Goal: Obtain resource: Download file/media

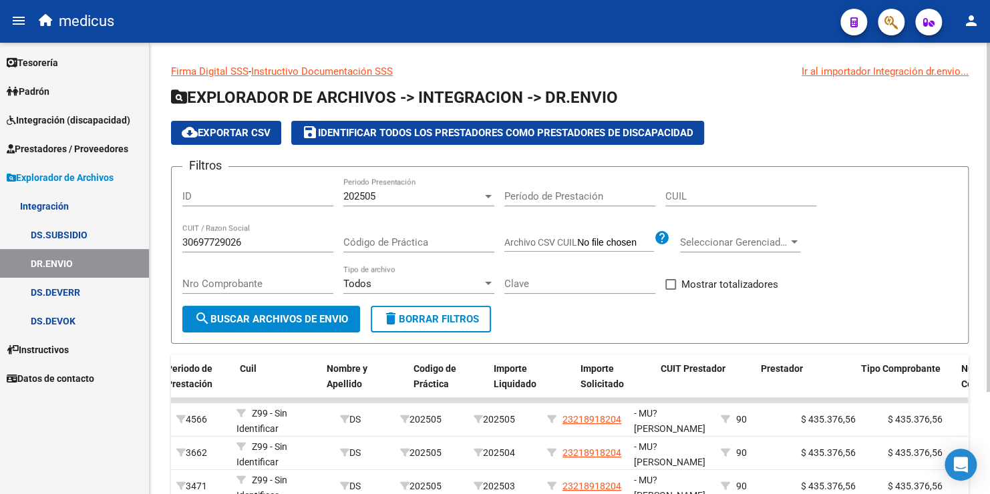
scroll to position [0, 307]
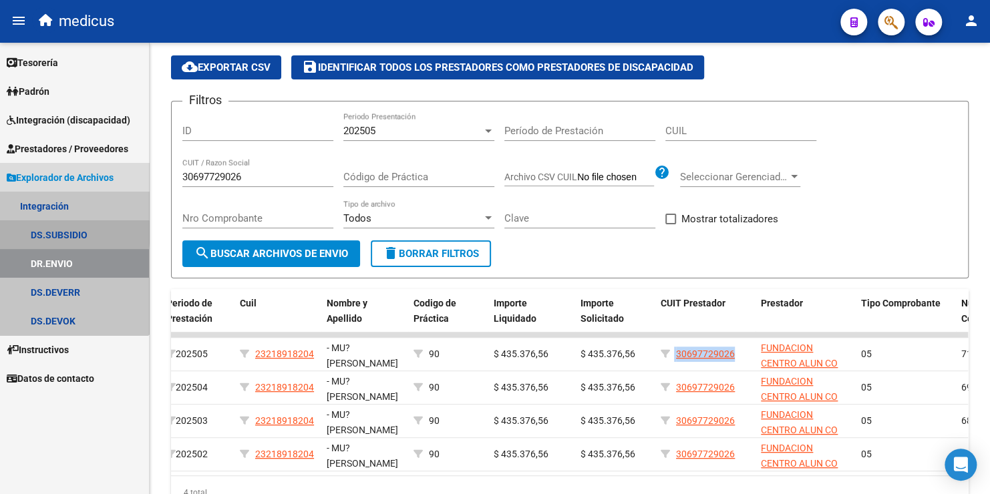
click at [55, 232] on link "DS.SUBSIDIO" at bounding box center [74, 234] width 149 height 29
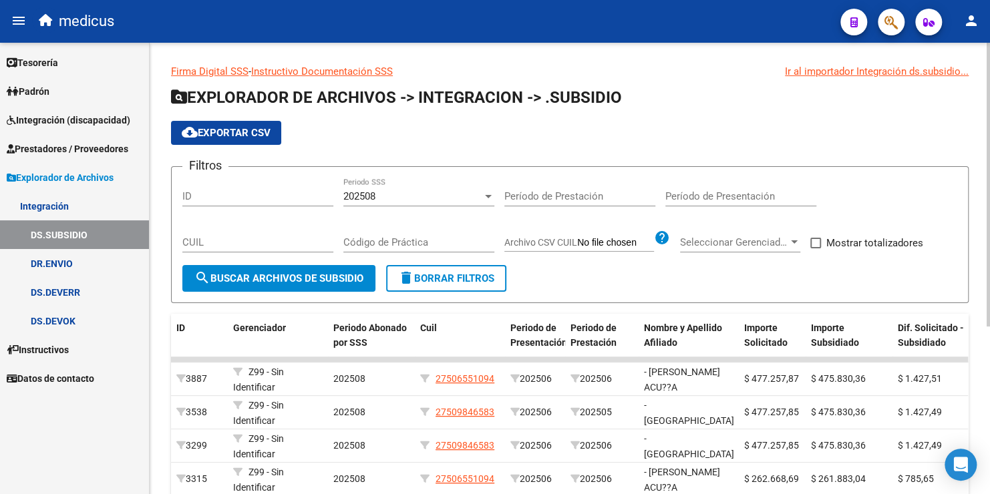
click at [220, 238] on input "CUIL" at bounding box center [257, 242] width 151 height 12
type input "27-54167201-5"
click at [313, 277] on span "search Buscar Archivos de Subsidio" at bounding box center [278, 278] width 169 height 12
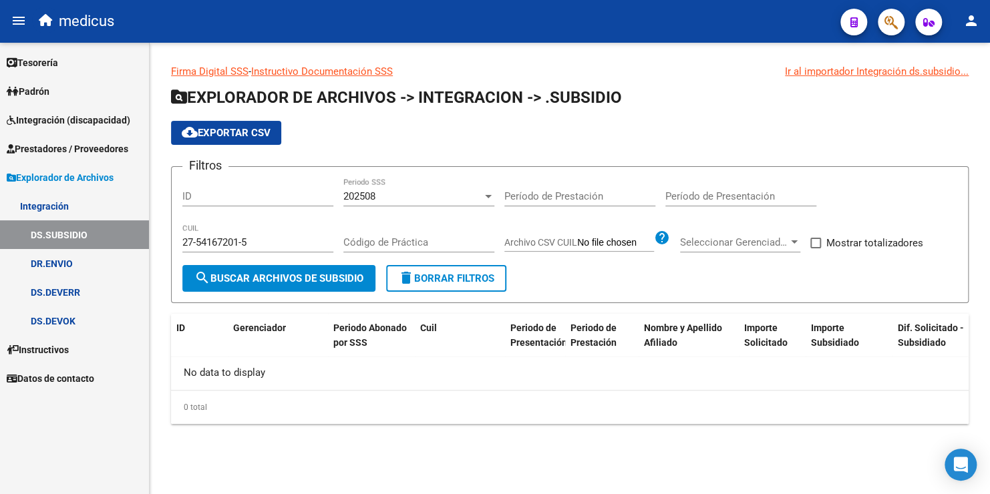
click at [399, 196] on div "202508" at bounding box center [412, 196] width 139 height 12
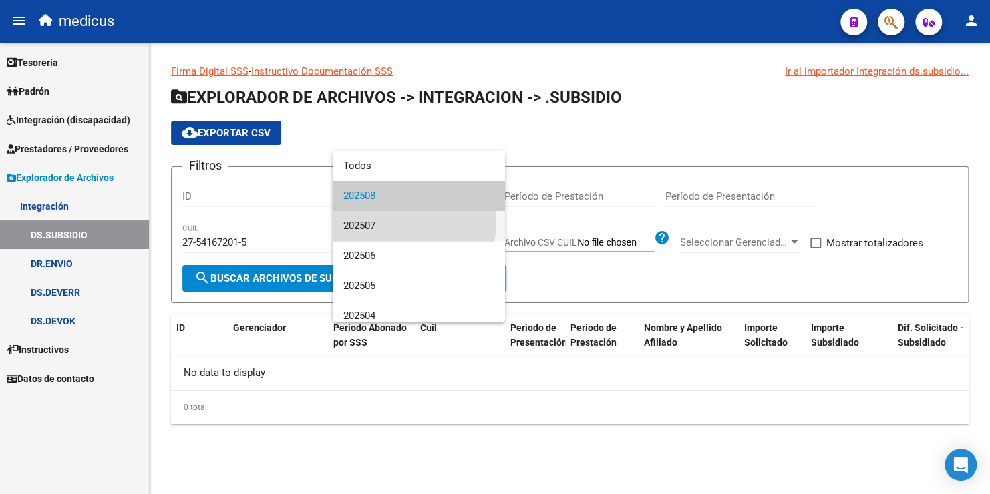
drag, startPoint x: 392, startPoint y: 222, endPoint x: 332, endPoint y: 249, distance: 66.1
click at [389, 224] on span "202507" at bounding box center [418, 226] width 151 height 30
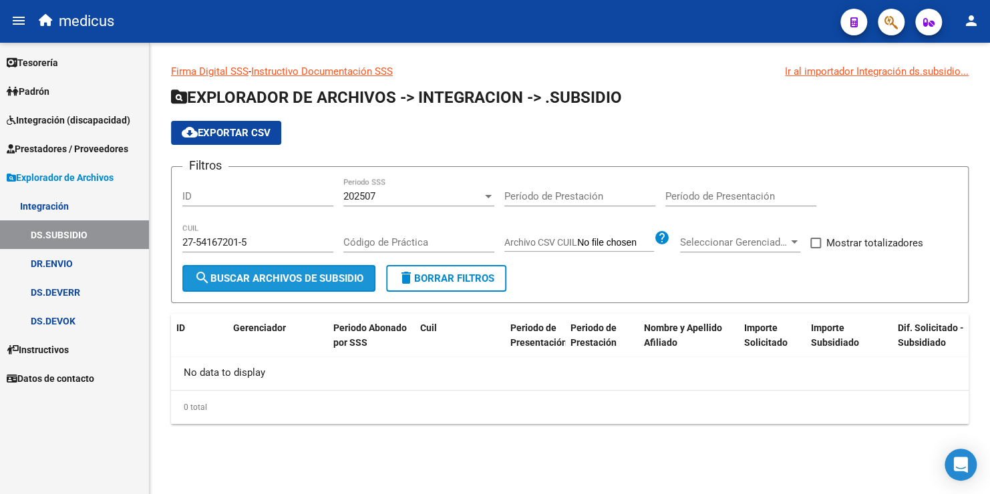
click at [316, 275] on span "search Buscar Archivos de Subsidio" at bounding box center [278, 278] width 169 height 12
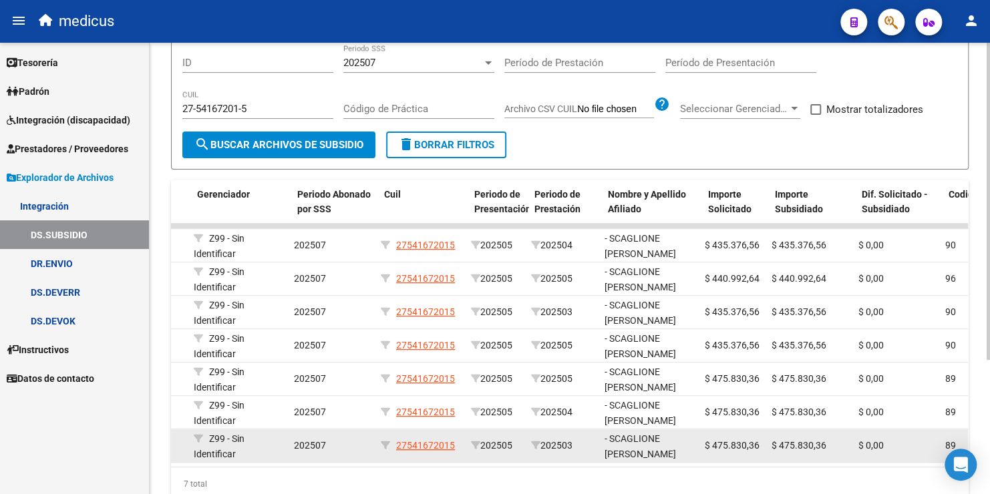
scroll to position [0, 36]
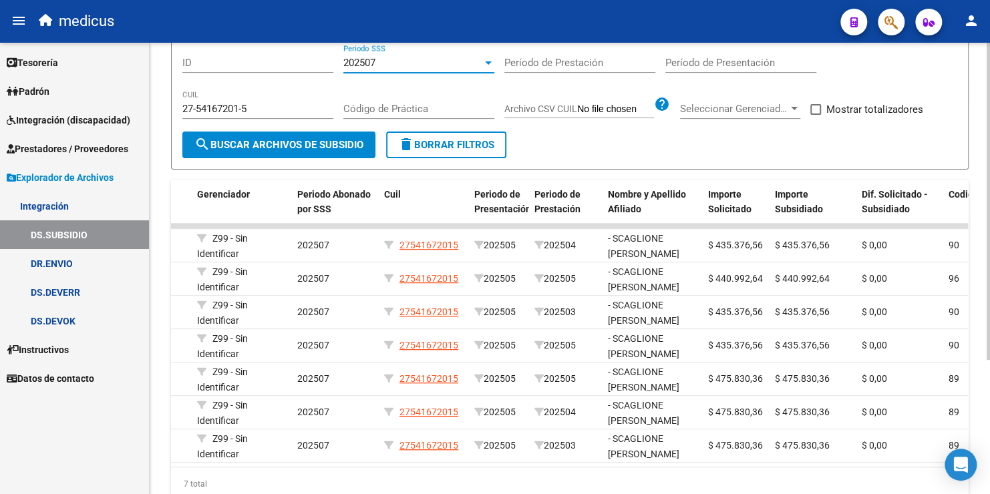
click at [372, 66] on span "202507" at bounding box center [359, 63] width 32 height 12
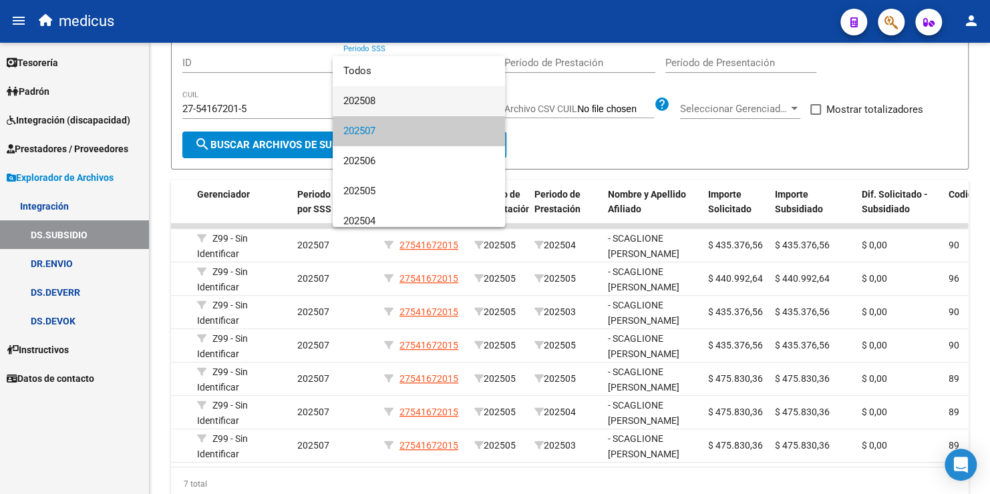
scroll to position [9, 0]
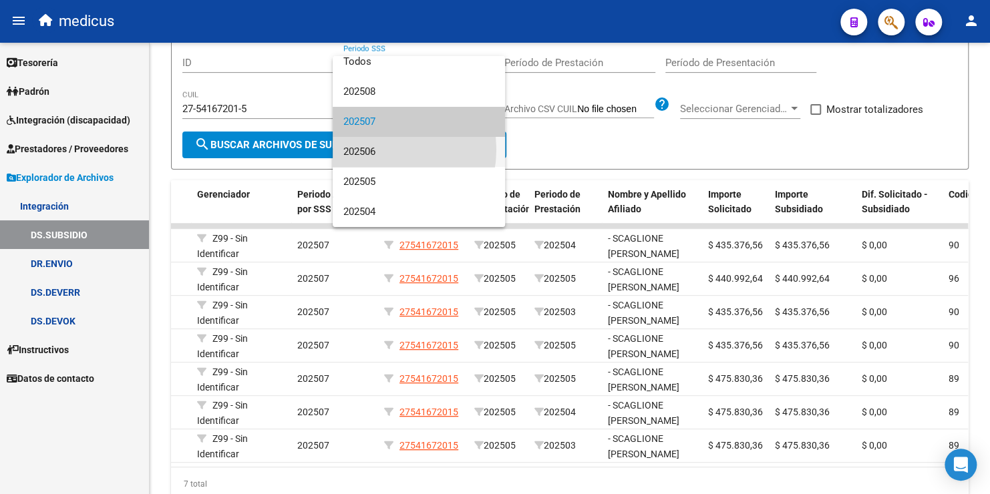
click at [373, 148] on span "202506" at bounding box center [418, 152] width 151 height 30
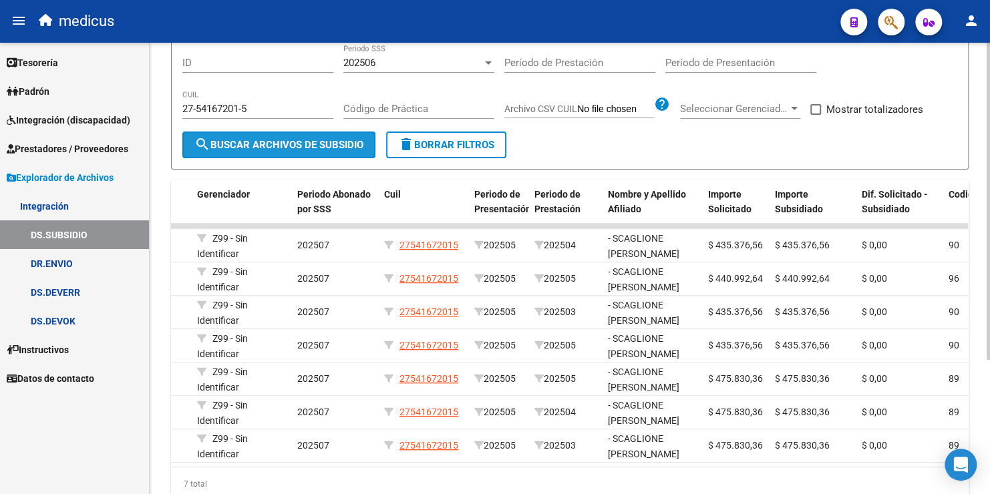
click at [310, 142] on span "search Buscar Archivos de Subsidio" at bounding box center [278, 145] width 169 height 12
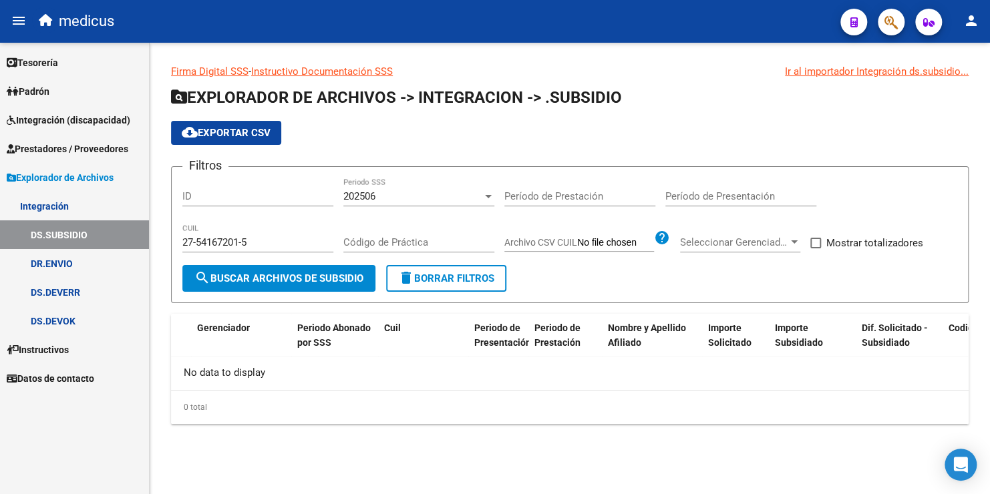
scroll to position [0, 0]
click at [397, 195] on div "202506" at bounding box center [412, 196] width 139 height 12
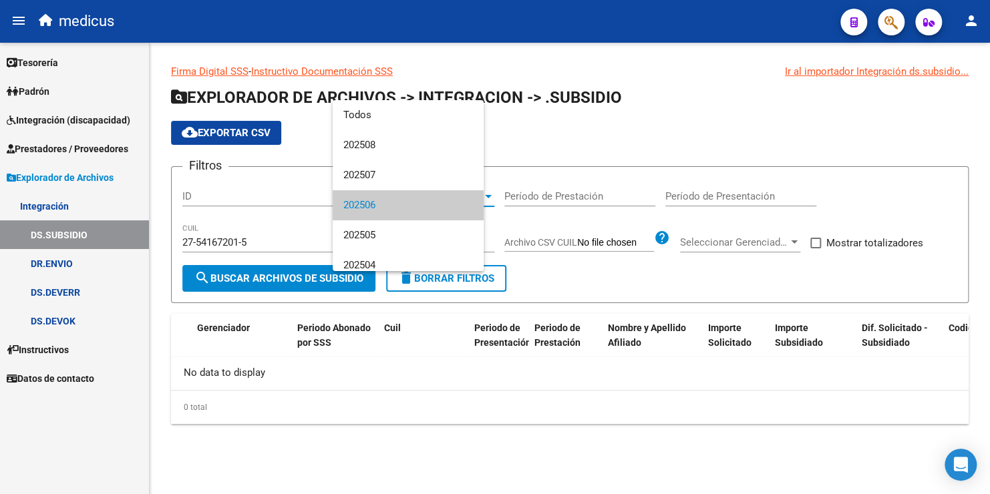
scroll to position [9, 0]
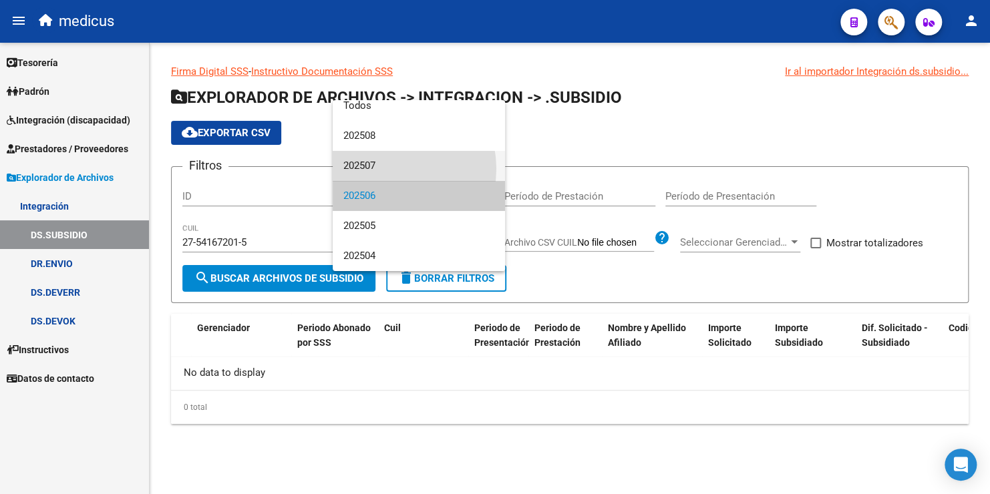
drag, startPoint x: 386, startPoint y: 168, endPoint x: 345, endPoint y: 183, distance: 43.3
click at [386, 168] on span "202507" at bounding box center [418, 166] width 151 height 30
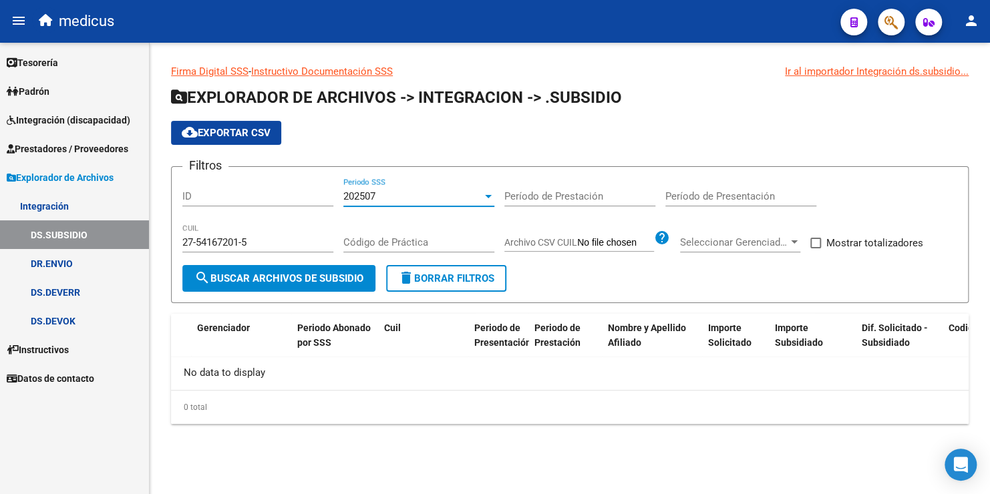
click at [261, 280] on span "search Buscar Archivos de Subsidio" at bounding box center [278, 278] width 169 height 12
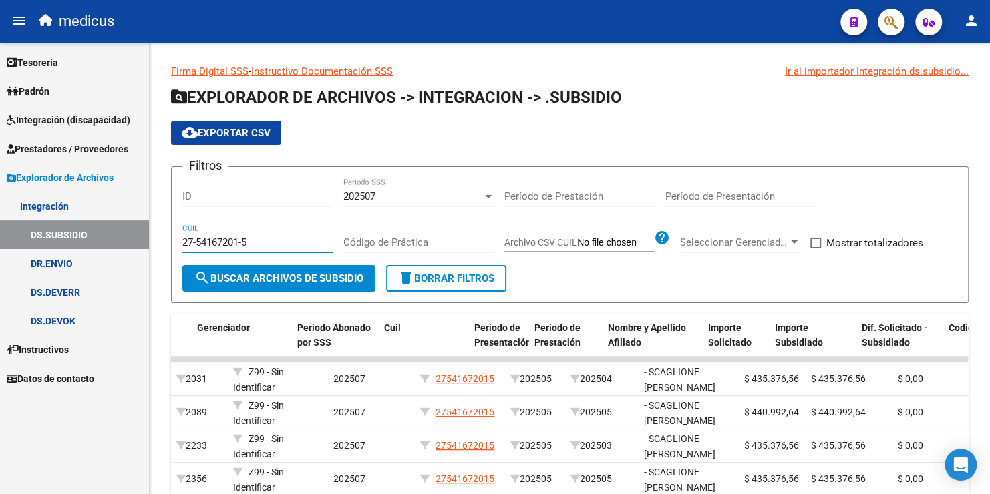
drag, startPoint x: 260, startPoint y: 238, endPoint x: 102, endPoint y: 251, distance: 158.1
click at [102, 251] on mat-sidenav-container "Firma Express Tesorería Extractos Procesados (csv) Extractos Originales (pdf) P…" at bounding box center [495, 268] width 990 height 451
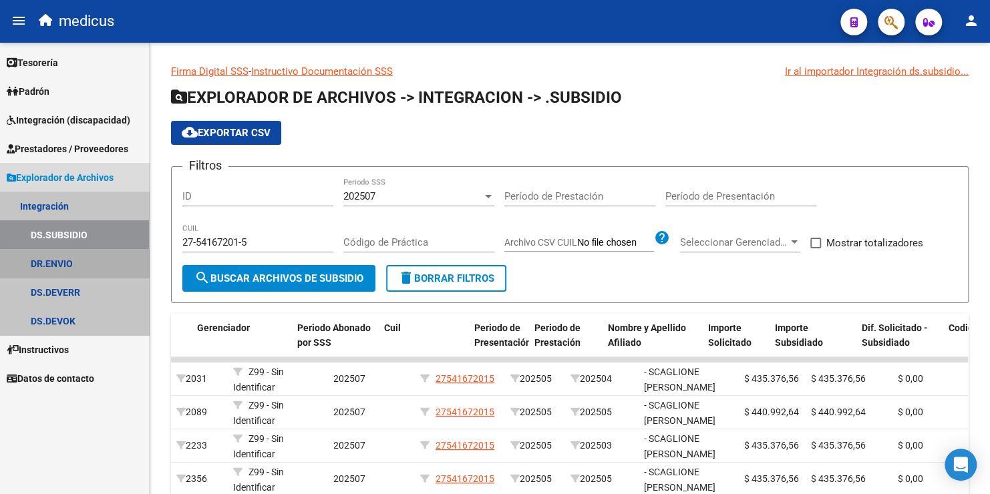
click at [86, 265] on link "DR.ENVIO" at bounding box center [74, 263] width 149 height 29
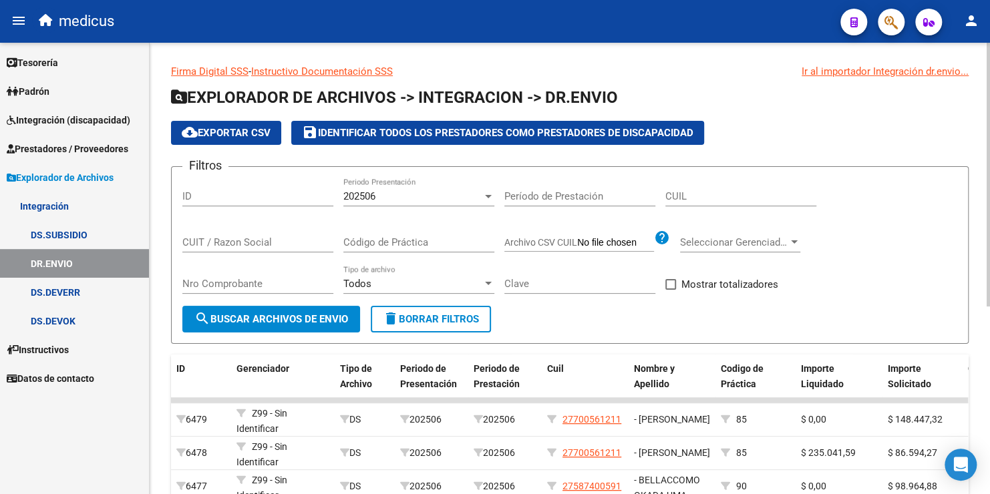
click at [230, 235] on div "CUIT / Razon Social" at bounding box center [257, 238] width 151 height 29
click at [677, 195] on input "CUIL" at bounding box center [740, 196] width 151 height 12
paste input "27-54167201-5"
type input "27-54167201-5"
click at [319, 321] on span "search Buscar Archivos de Envio" at bounding box center [271, 319] width 154 height 12
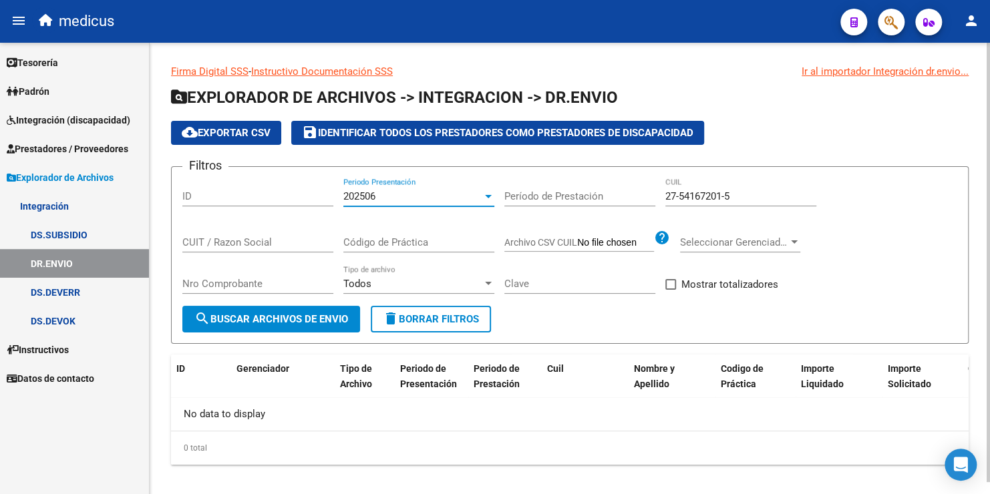
click at [378, 200] on div "202506" at bounding box center [412, 196] width 139 height 12
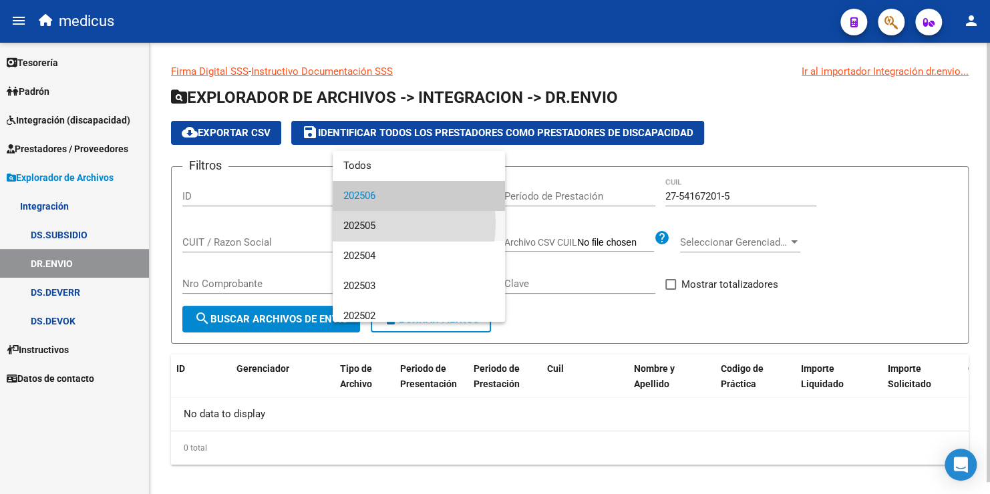
drag, startPoint x: 373, startPoint y: 224, endPoint x: 333, endPoint y: 273, distance: 63.6
click at [373, 224] on span "202505" at bounding box center [418, 226] width 151 height 30
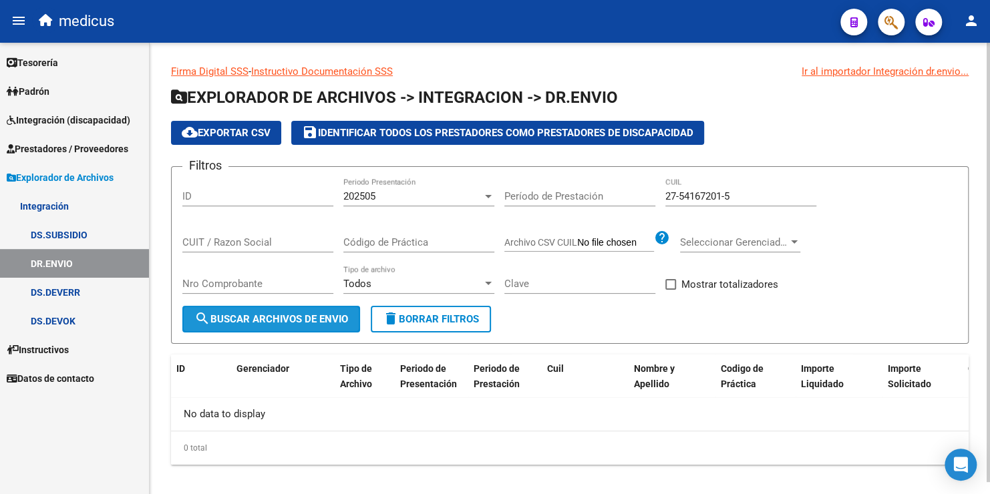
click at [295, 321] on span "search Buscar Archivos de Envio" at bounding box center [271, 319] width 154 height 12
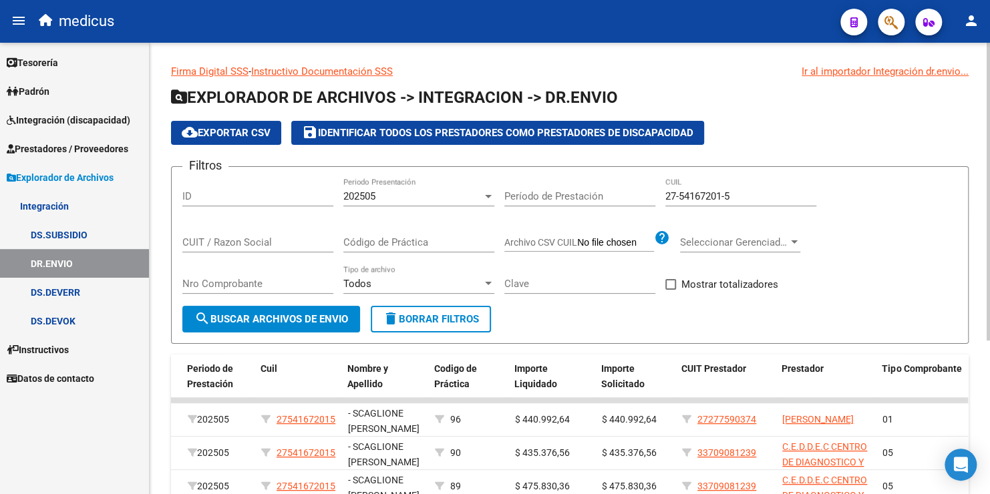
click at [256, 134] on span "cloud_download Exportar CSV" at bounding box center [226, 133] width 89 height 12
